Goal: Obtain resource: Obtain resource

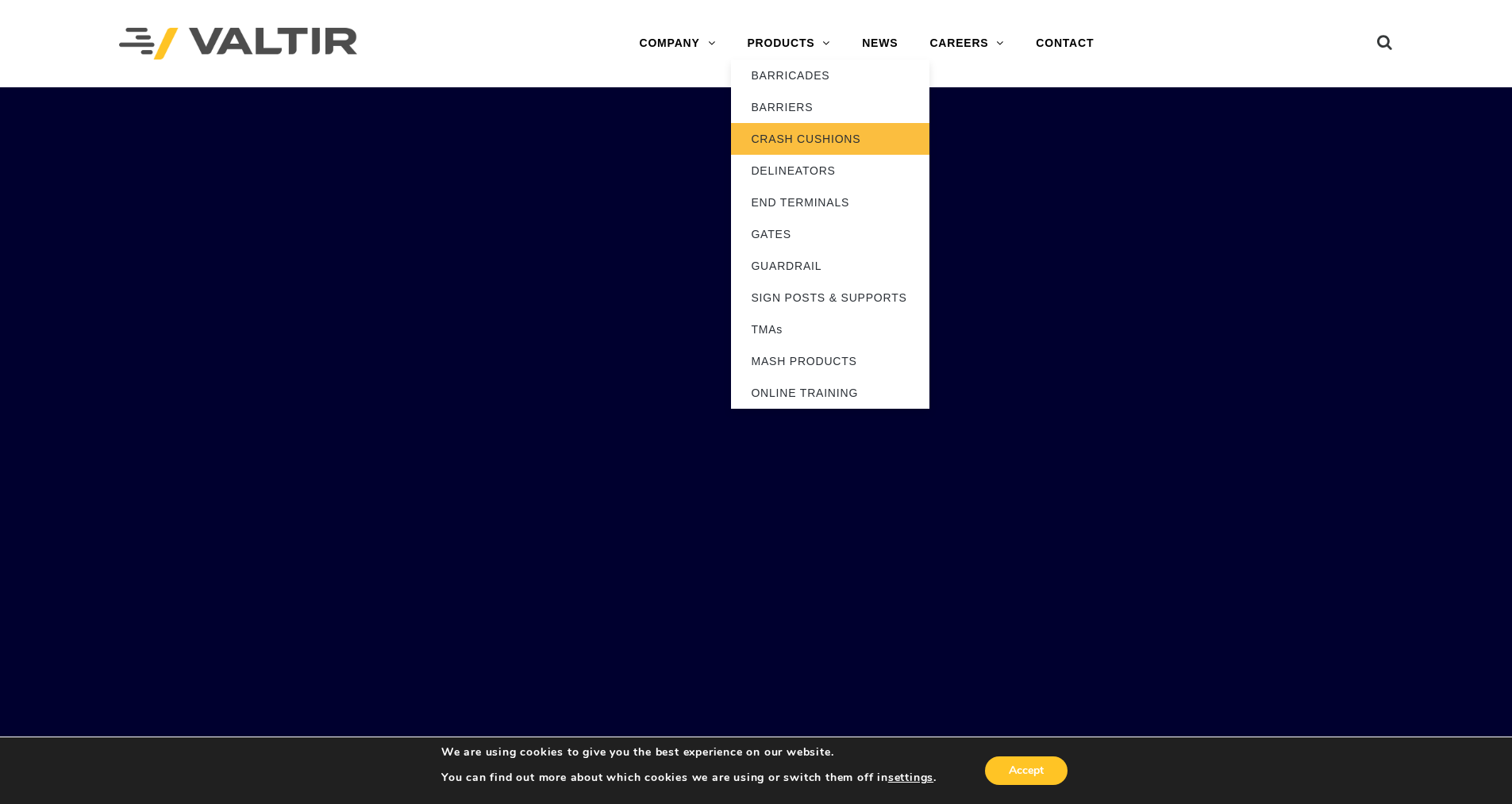
click at [823, 134] on link "CRASH CUSHIONS" at bounding box center [830, 138] width 199 height 32
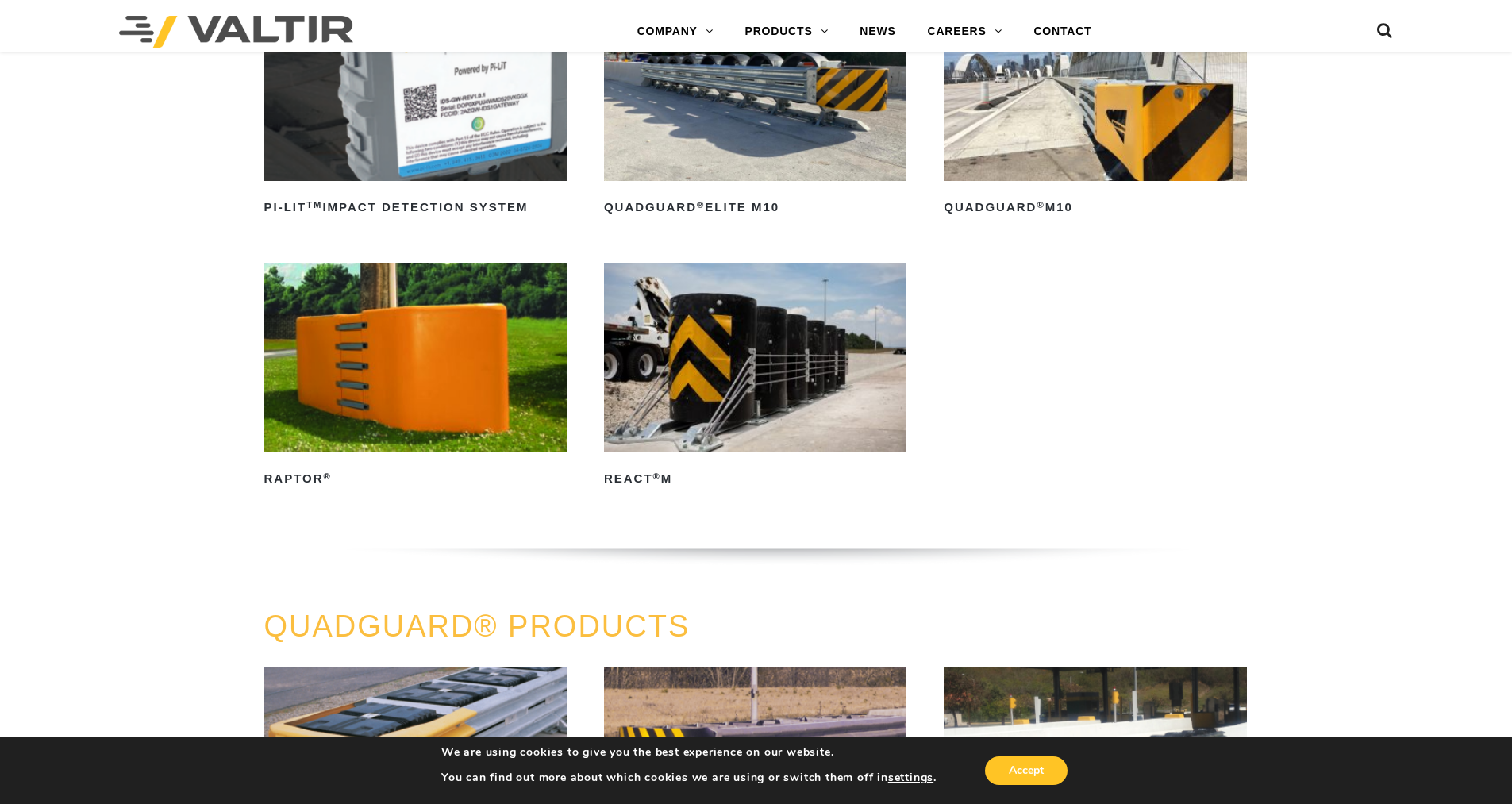
scroll to position [556, 0]
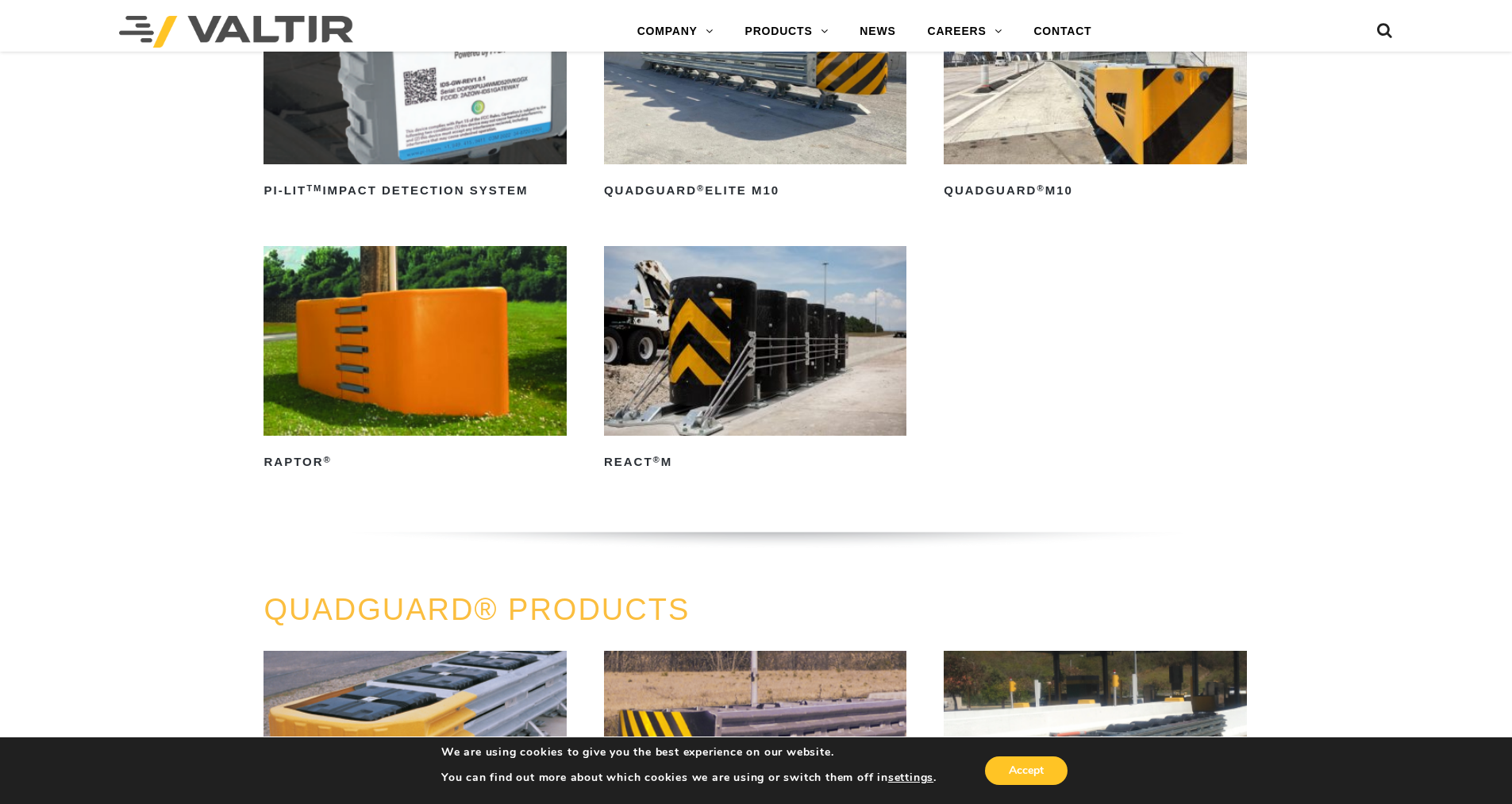
click at [734, 363] on img at bounding box center [756, 340] width 303 height 189
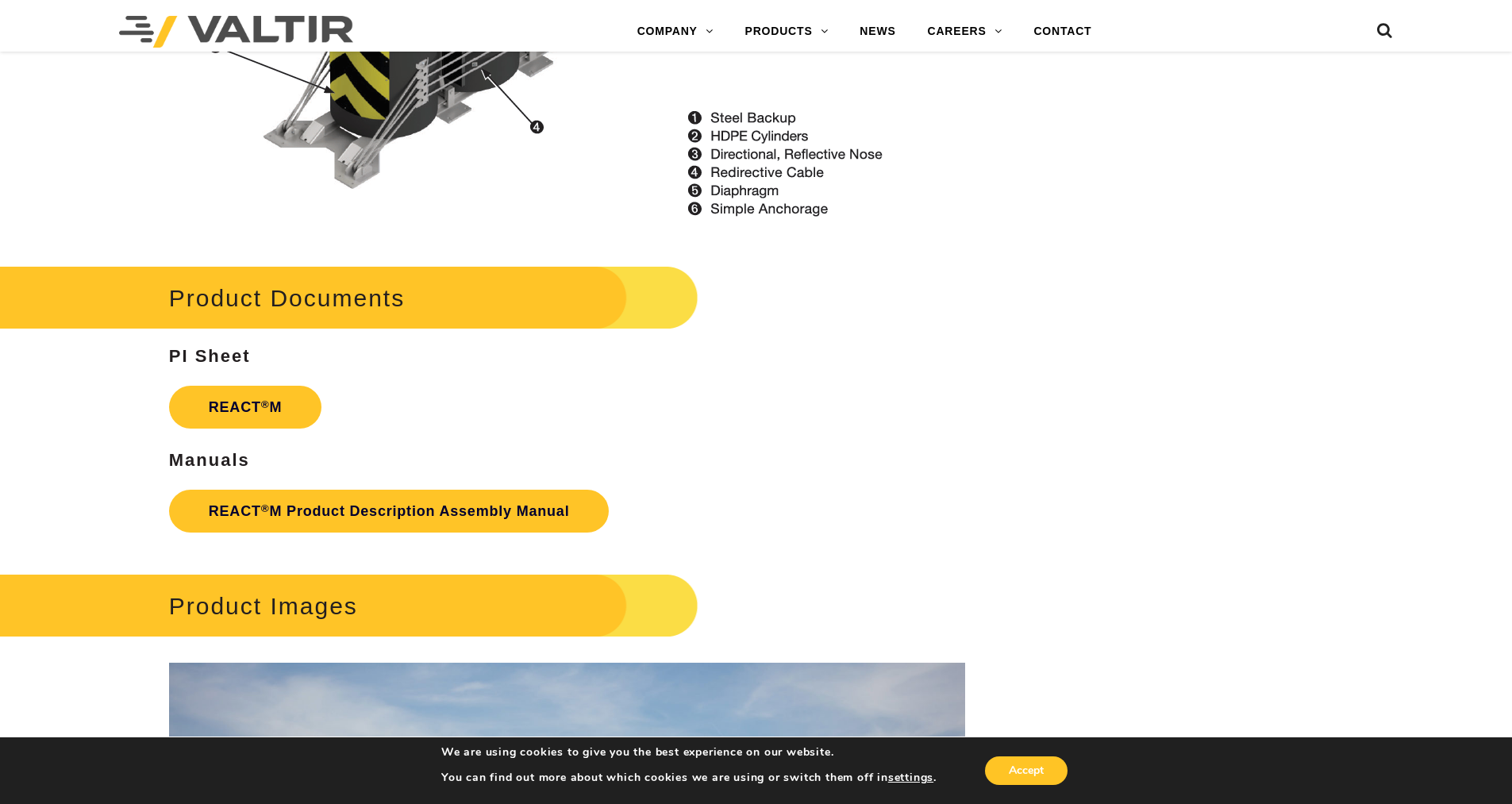
scroll to position [2223, 0]
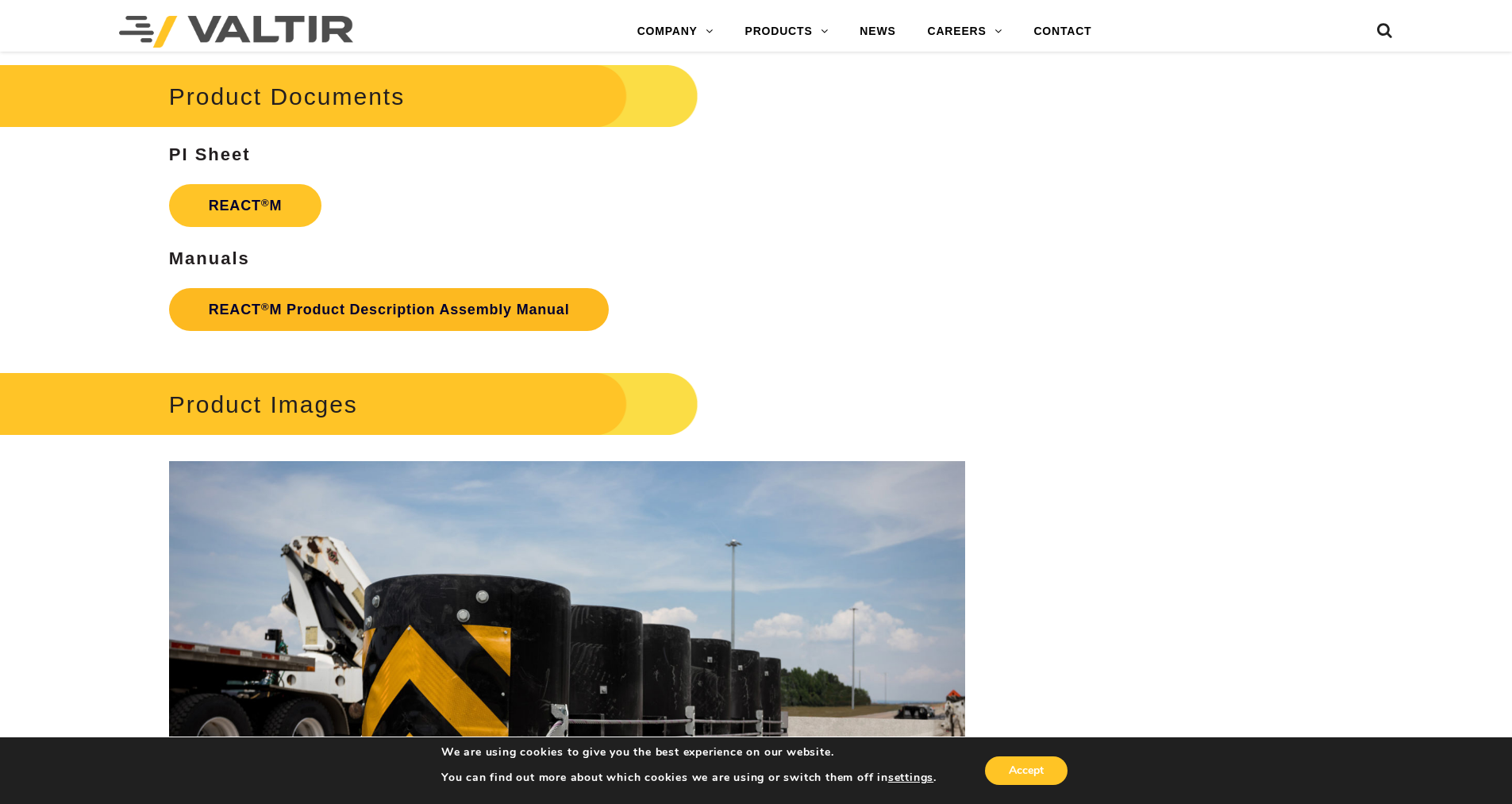
click at [364, 306] on link "REACT ® M Product Description Assembly Manual" at bounding box center [389, 309] width 441 height 43
click at [260, 210] on strong "REACT ® M" at bounding box center [245, 205] width 74 height 16
